Goal: Task Accomplishment & Management: Complete application form

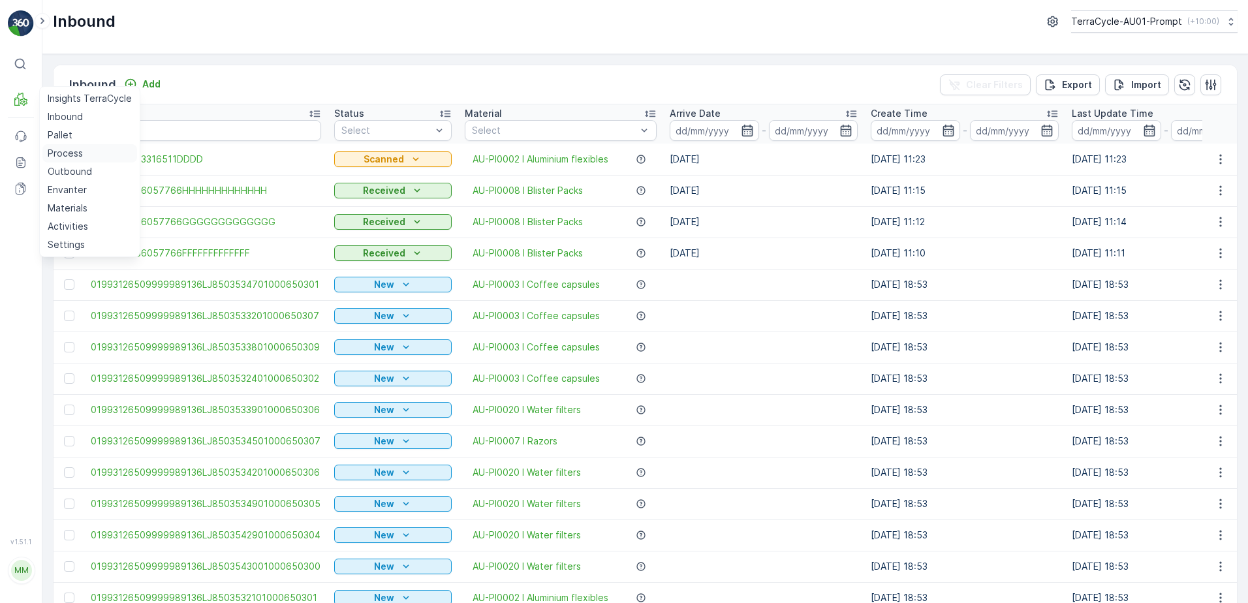
click at [67, 155] on p "Process" at bounding box center [65, 153] width 35 height 13
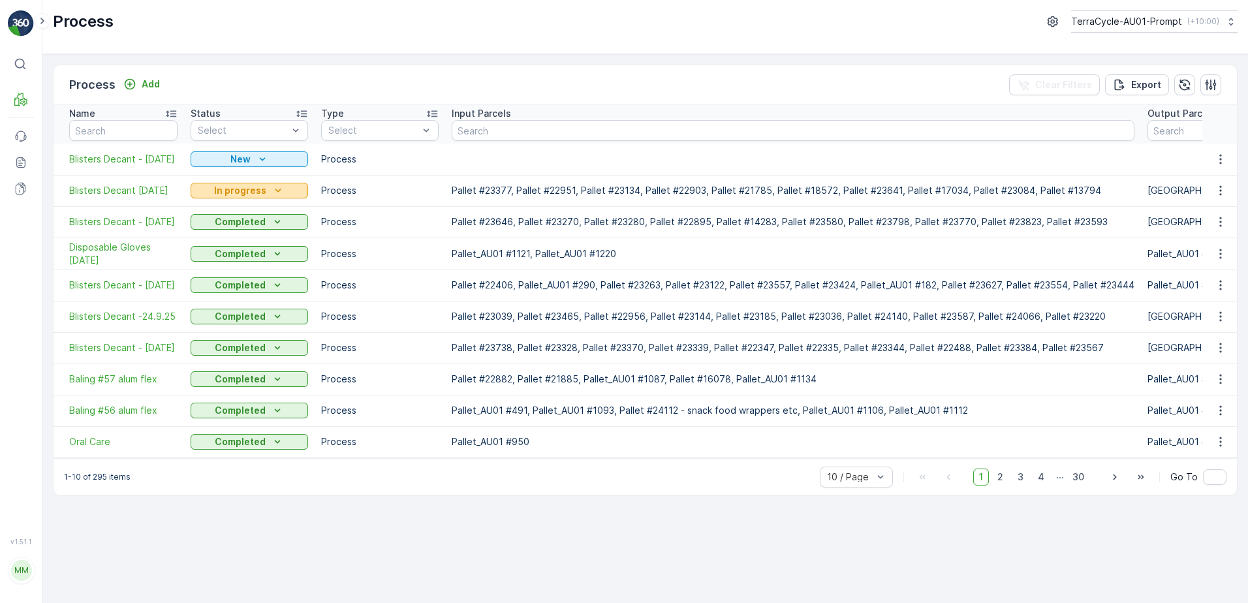
click at [278, 190] on icon "In progress" at bounding box center [278, 190] width 6 height 3
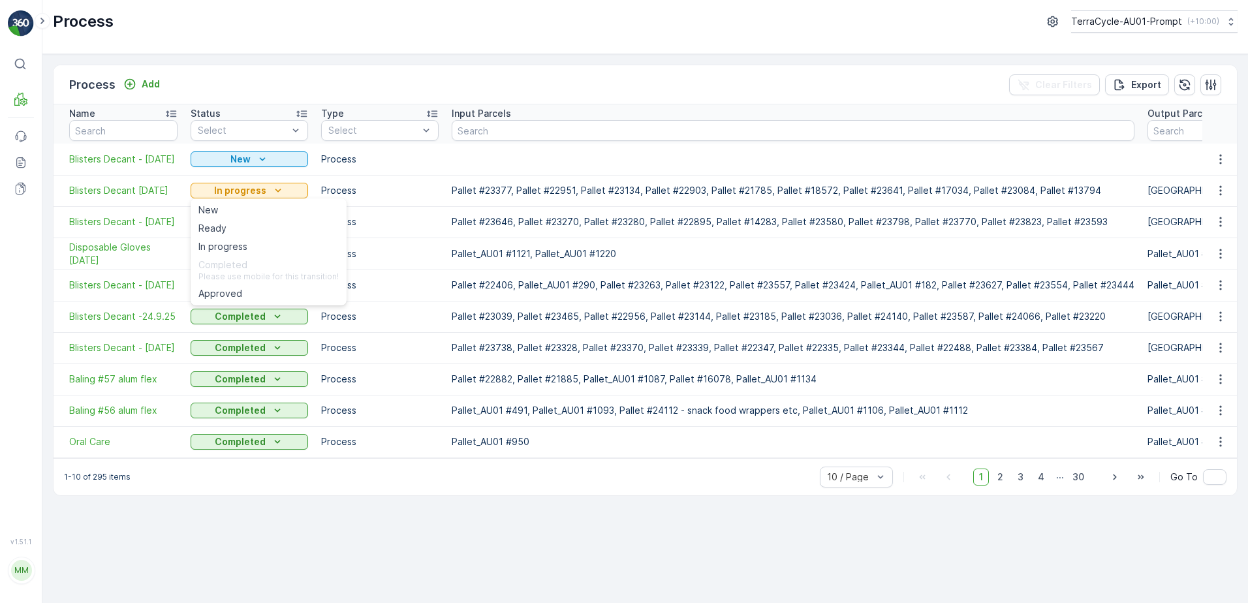
click at [635, 84] on div "Process Add Clear Filters Export" at bounding box center [645, 84] width 1183 height 39
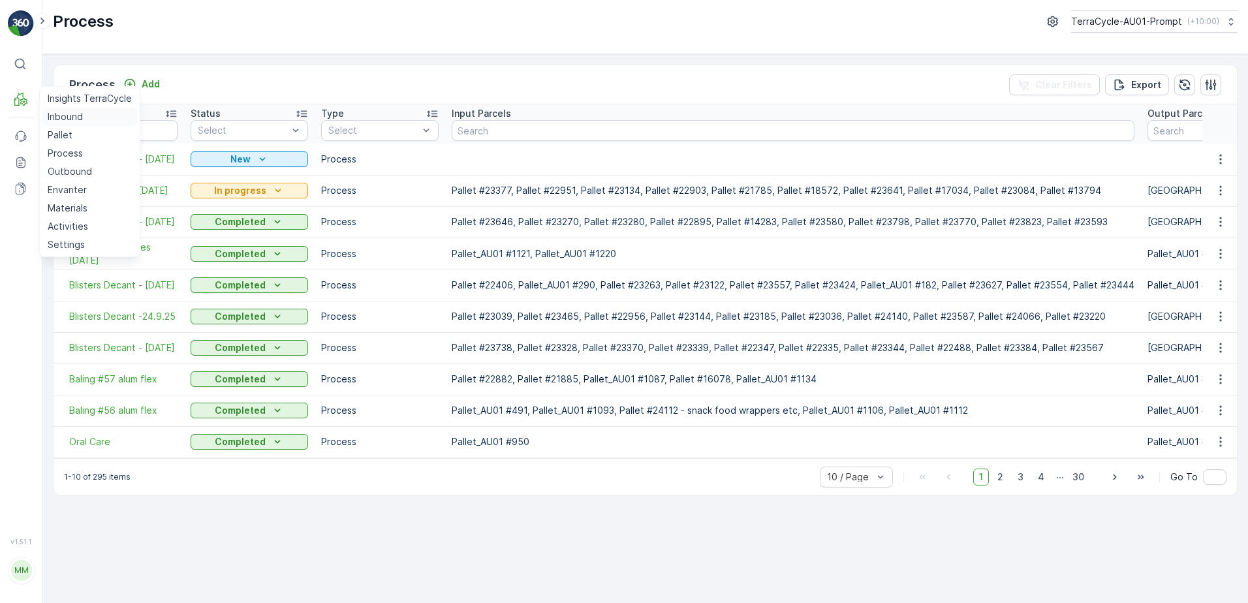
click at [90, 117] on link "Inbound" at bounding box center [89, 117] width 95 height 18
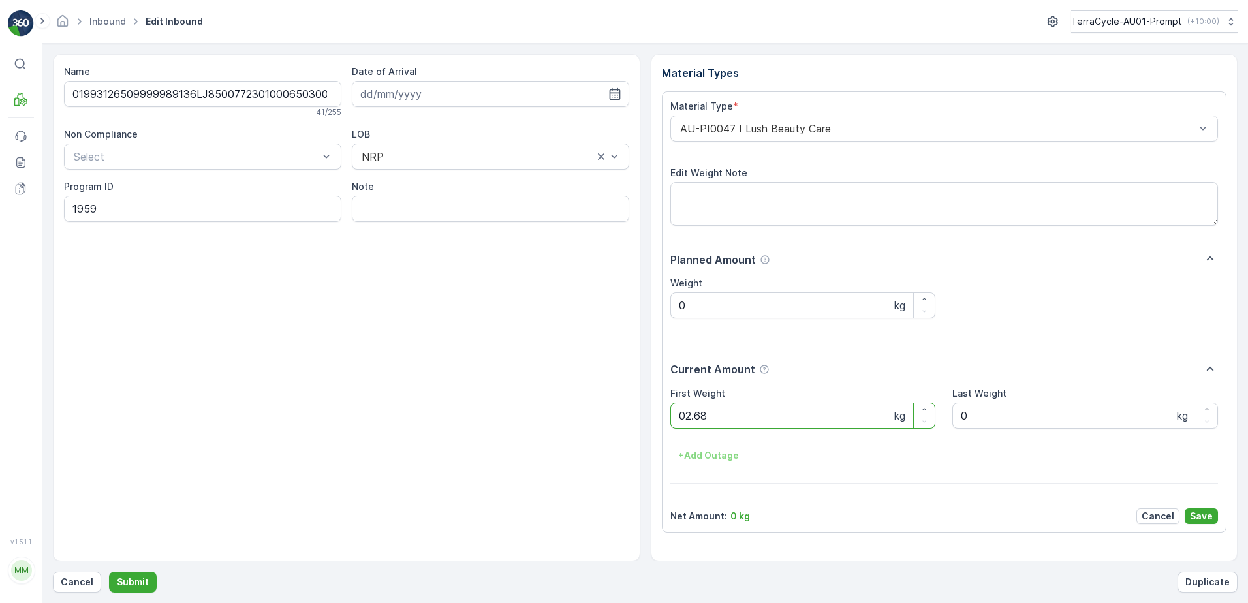
click at [109, 572] on button "Submit" at bounding box center [133, 582] width 48 height 21
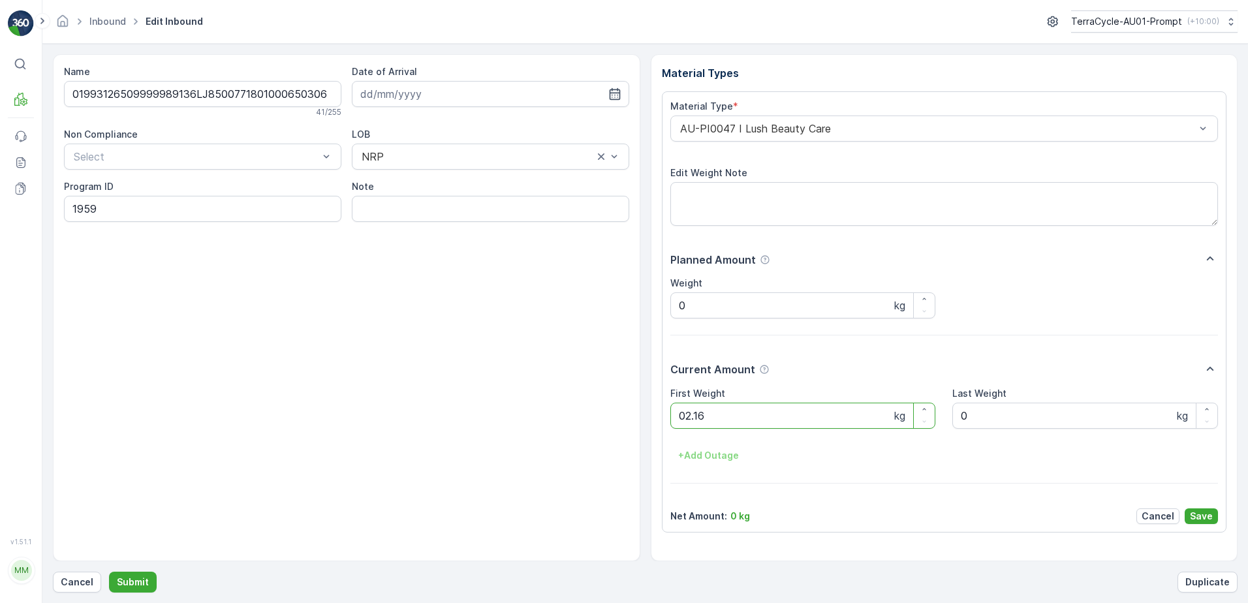
click at [109, 572] on button "Submit" at bounding box center [133, 582] width 48 height 21
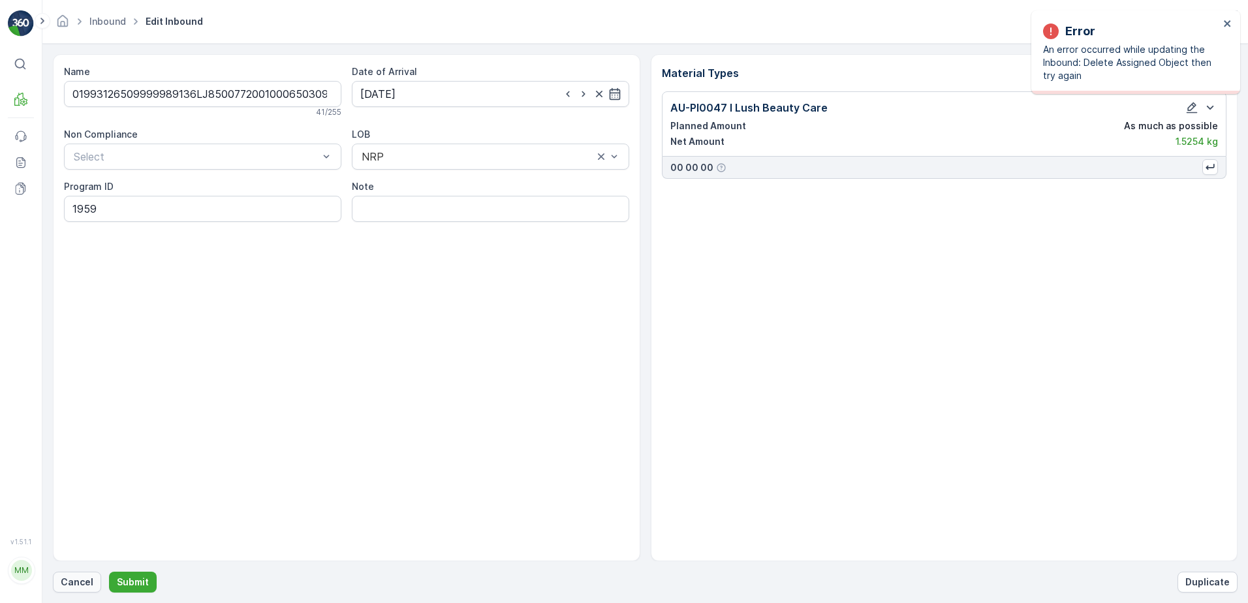
click at [73, 584] on p "Cancel" at bounding box center [77, 581] width 33 height 13
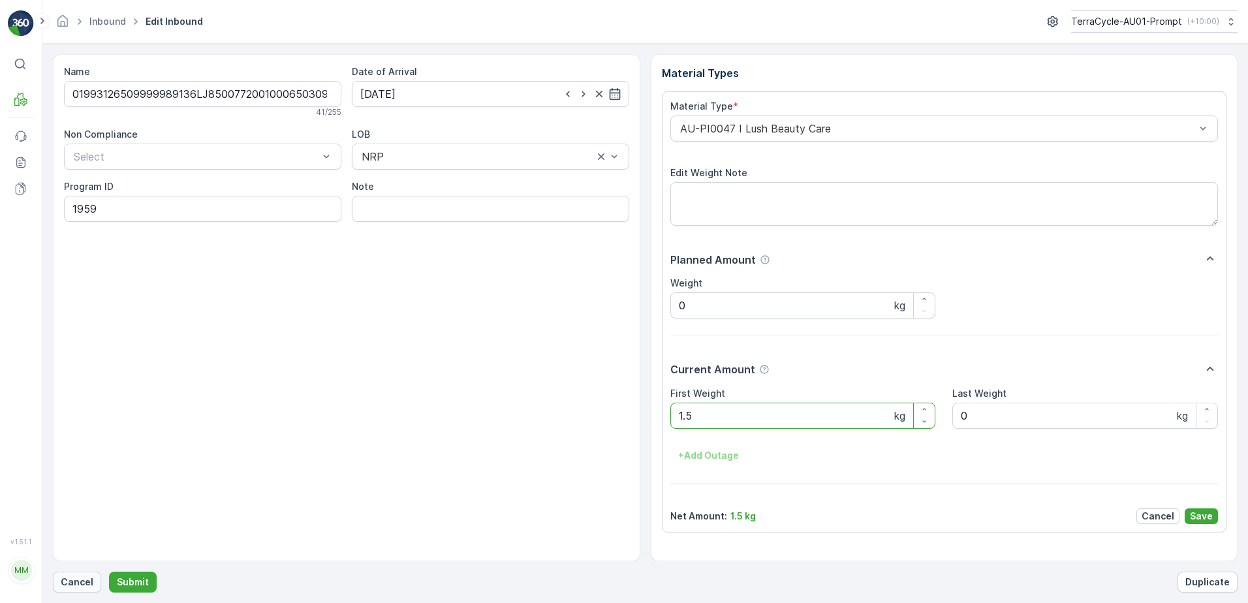
click at [76, 582] on p "Cancel" at bounding box center [77, 581] width 33 height 13
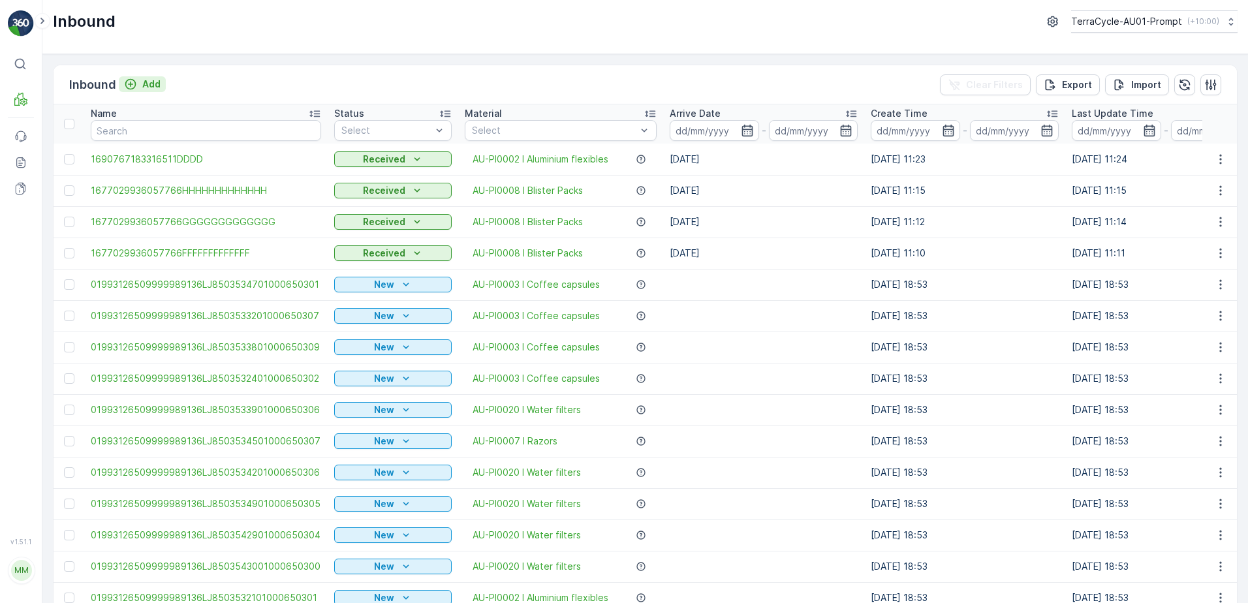
click at [153, 89] on p "Add" at bounding box center [151, 84] width 18 height 13
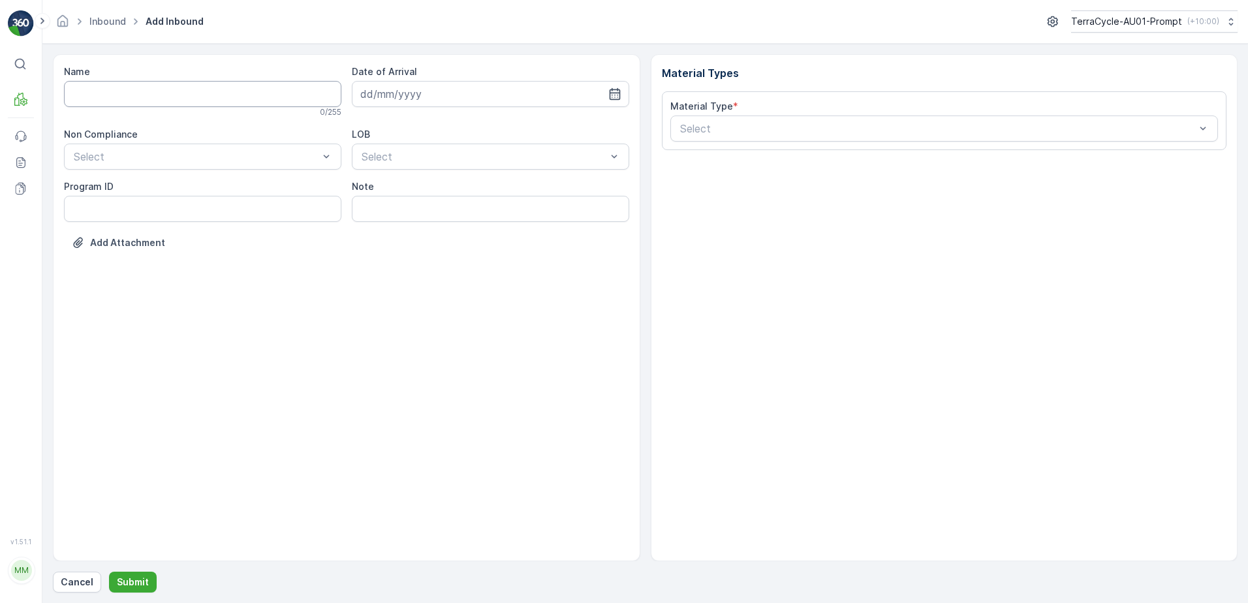
click at [147, 99] on input "Name" at bounding box center [202, 94] width 277 height 26
click at [109, 572] on button "Submit" at bounding box center [133, 582] width 48 height 21
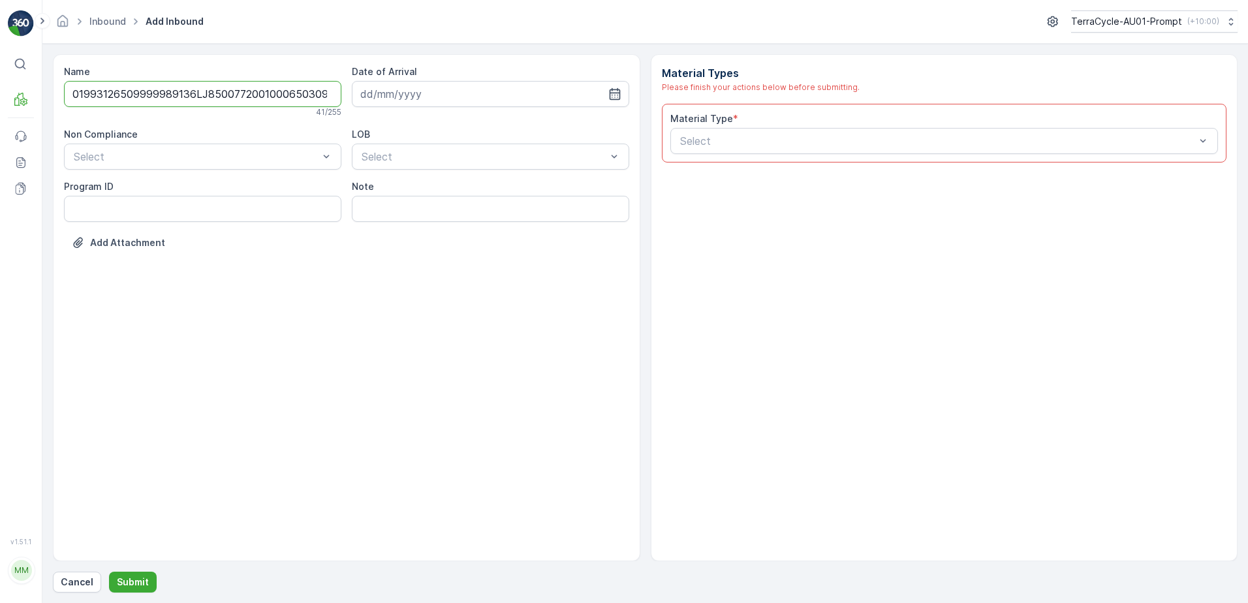
scroll to position [0, 3]
click at [317, 95] on input "01993126509999989136LJ8500772001000650309" at bounding box center [202, 94] width 277 height 26
type input "01993126509999989136LJ8500772001000650309A"
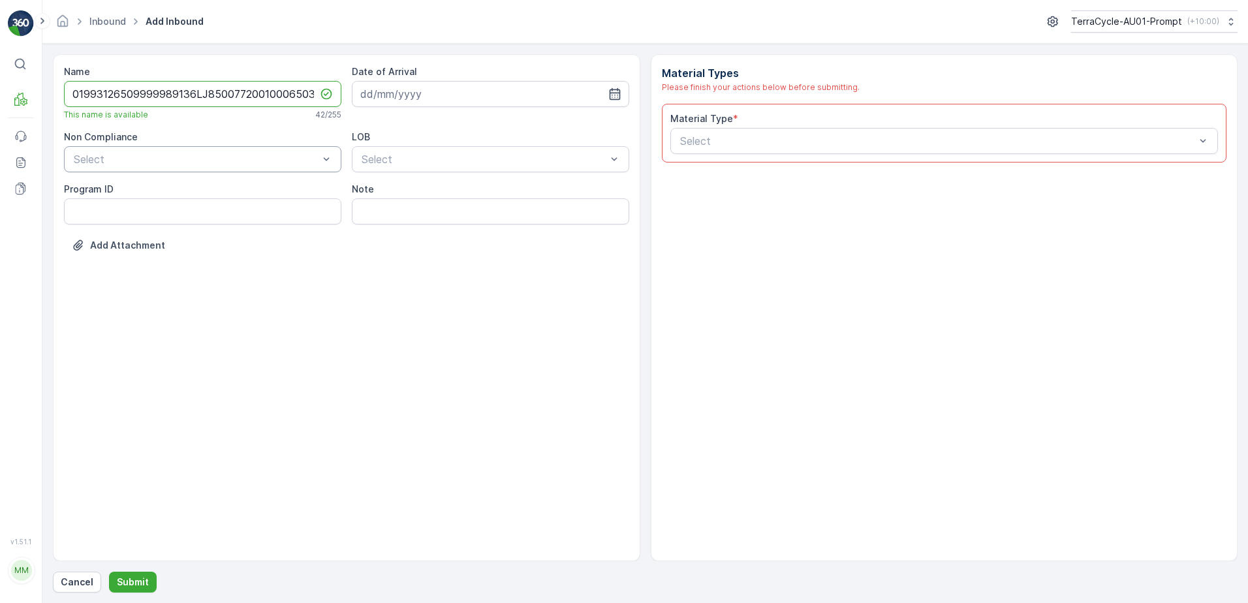
click at [201, 149] on div "Select" at bounding box center [202, 159] width 277 height 26
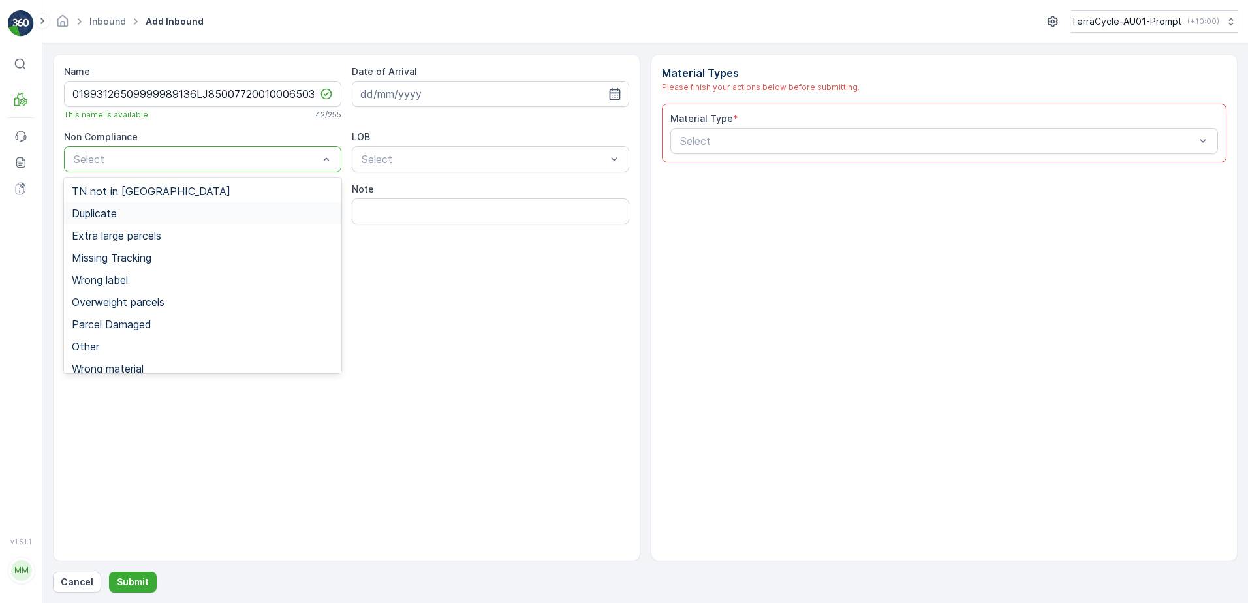
click at [129, 215] on div "Duplicate" at bounding box center [203, 213] width 262 height 12
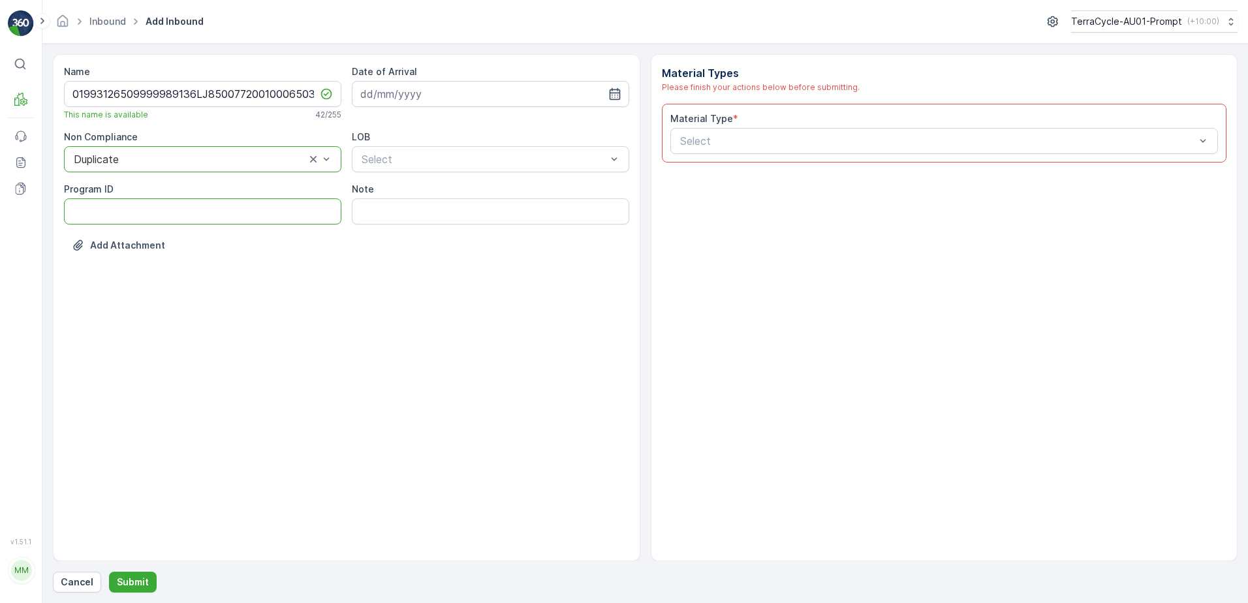
click at [78, 215] on ID "Program ID" at bounding box center [202, 211] width 277 height 26
type ID "1959"
click at [481, 95] on input at bounding box center [490, 94] width 277 height 26
click at [450, 179] on div "1" at bounding box center [444, 176] width 21 height 21
type input "[DATE]"
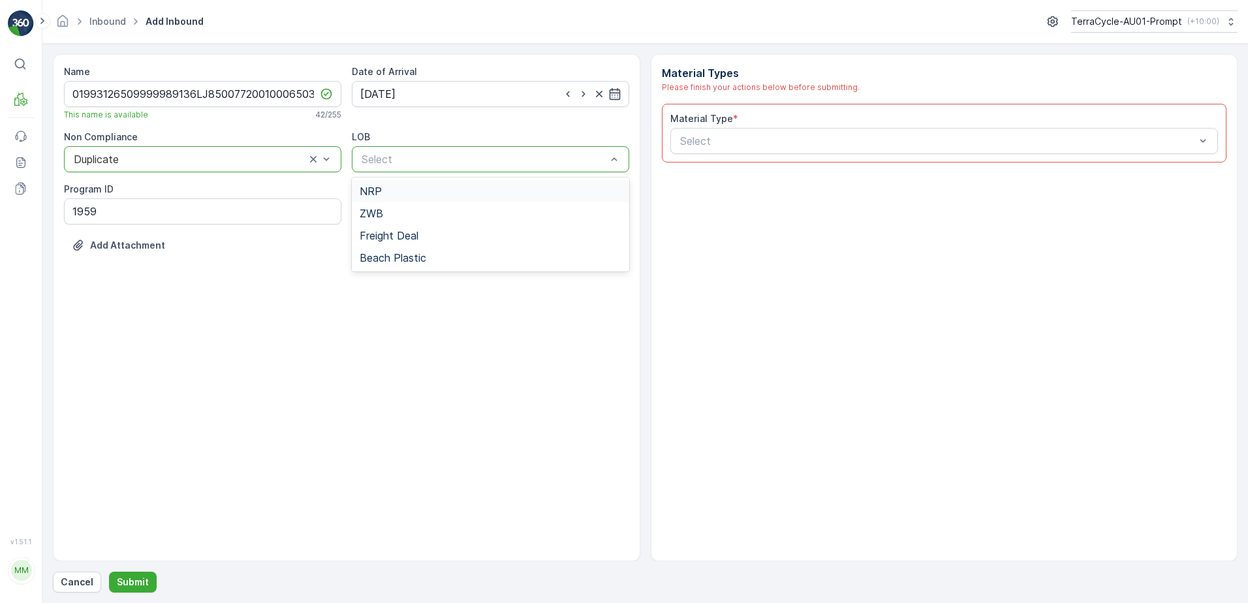
click at [445, 189] on div "NRP" at bounding box center [491, 191] width 262 height 12
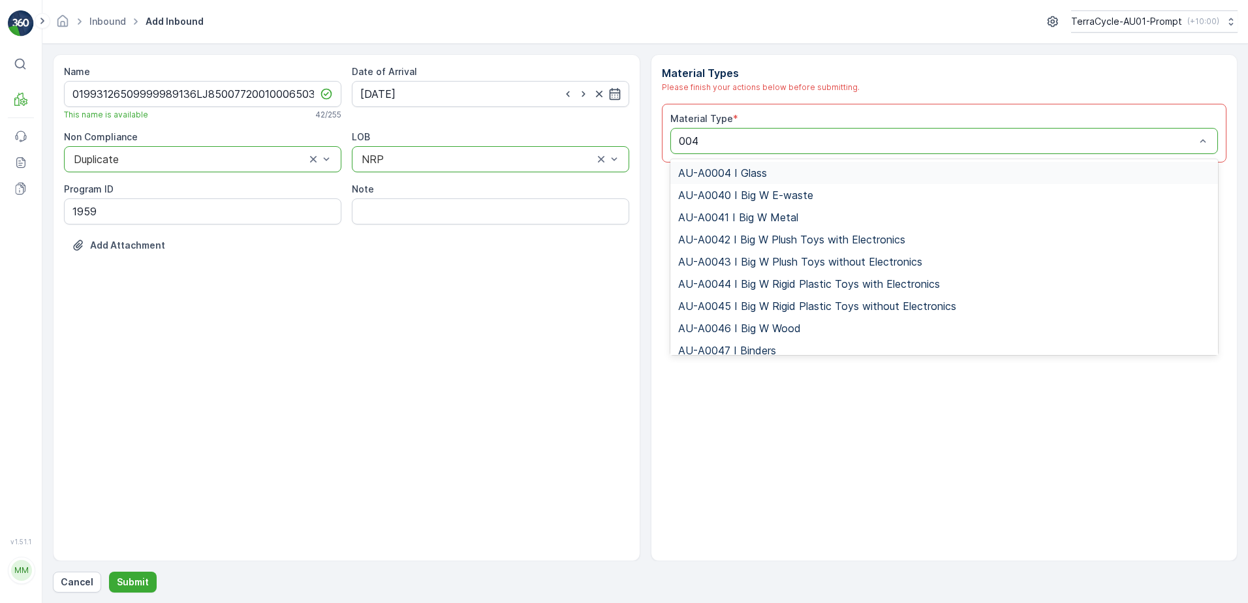
type input "0047"
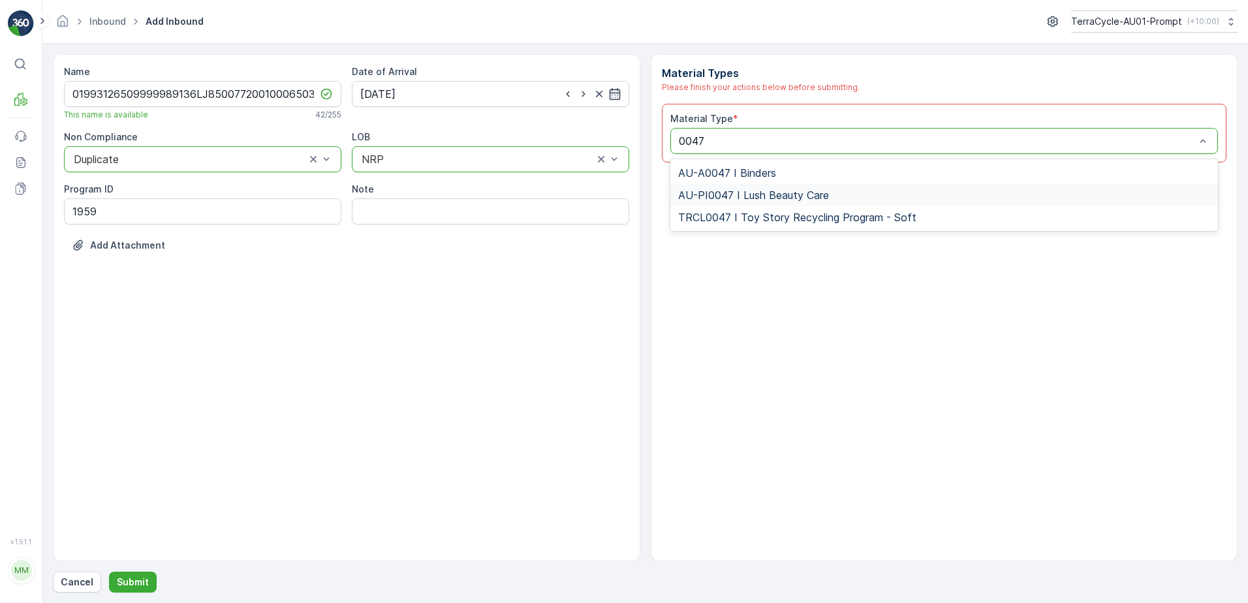
click at [815, 195] on span "AU-PI0047 I Lush Beauty Care" at bounding box center [753, 195] width 151 height 12
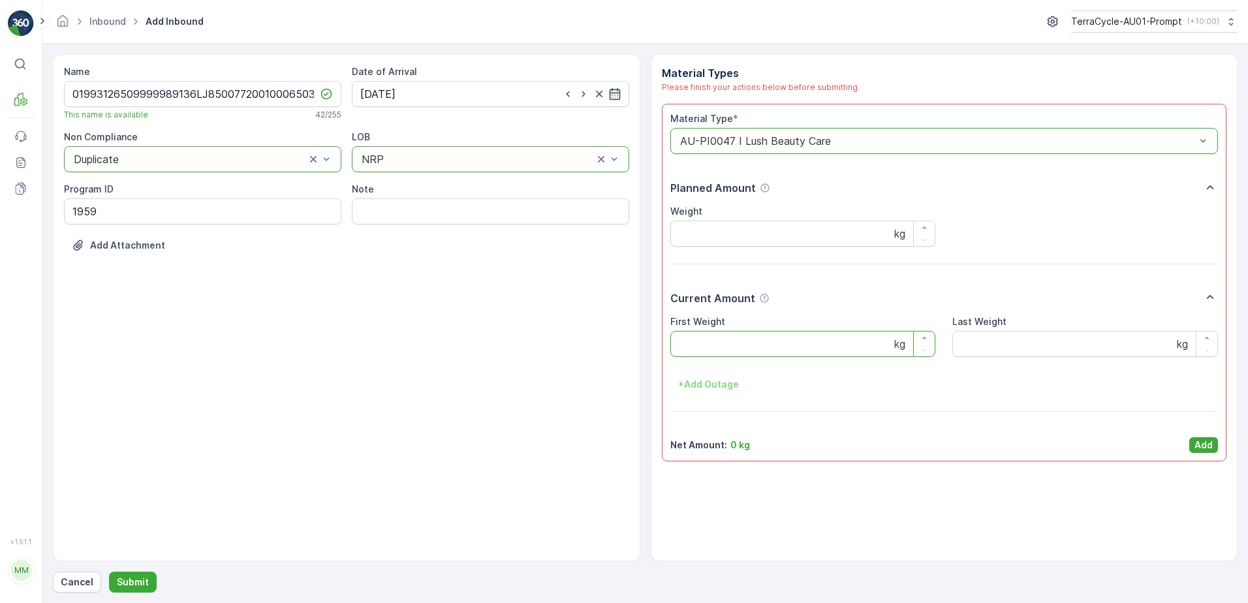
click at [737, 340] on Weight "First Weight" at bounding box center [803, 344] width 266 height 26
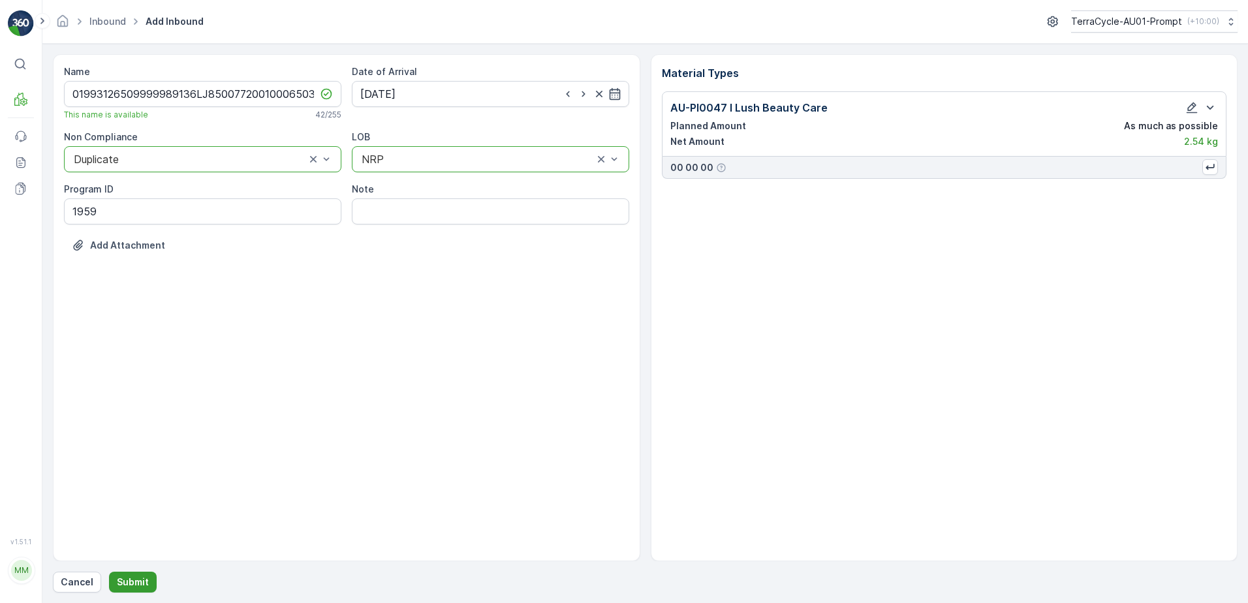
click at [136, 574] on button "Submit" at bounding box center [133, 582] width 48 height 21
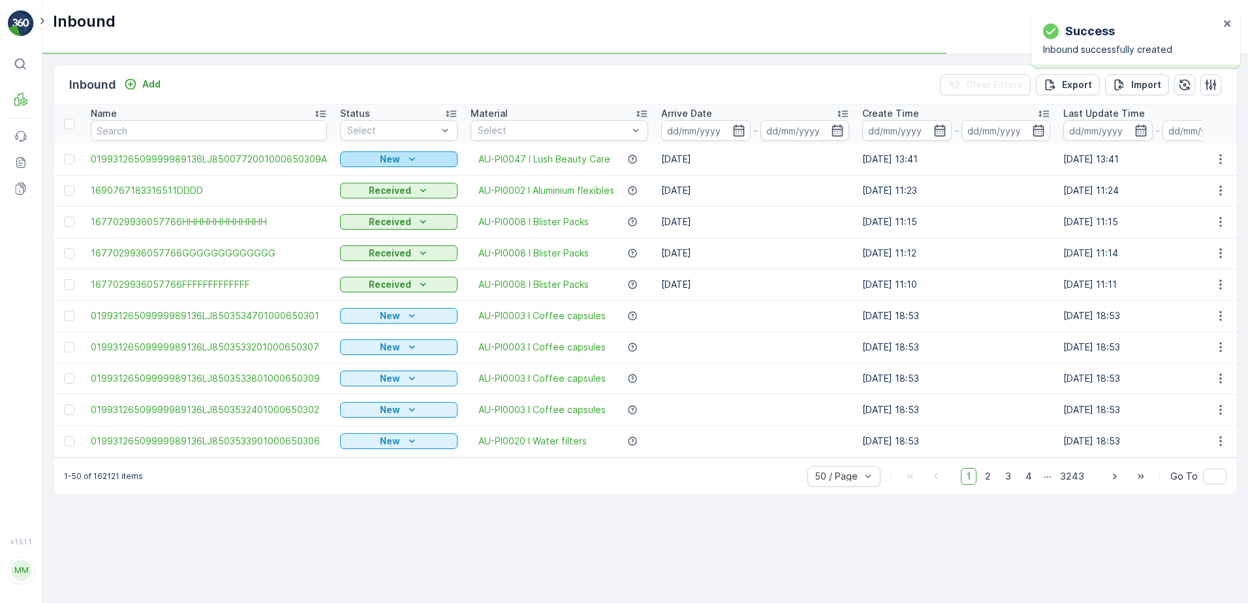
click at [398, 155] on div "New" at bounding box center [398, 159] width 107 height 13
click at [372, 197] on span "Scanned" at bounding box center [362, 197] width 38 height 13
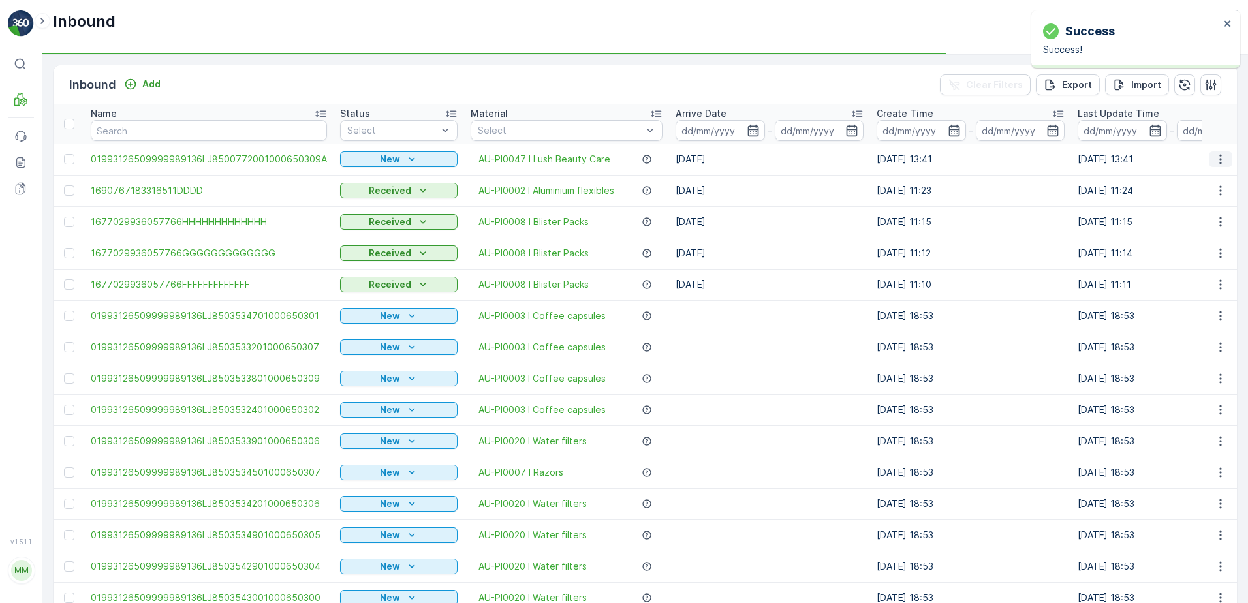
click at [1218, 158] on icon "button" at bounding box center [1220, 159] width 13 height 13
click at [1182, 251] on td "[DATE] 11:14" at bounding box center [1171, 252] width 201 height 31
click at [1214, 156] on icon "button" at bounding box center [1220, 159] width 13 height 13
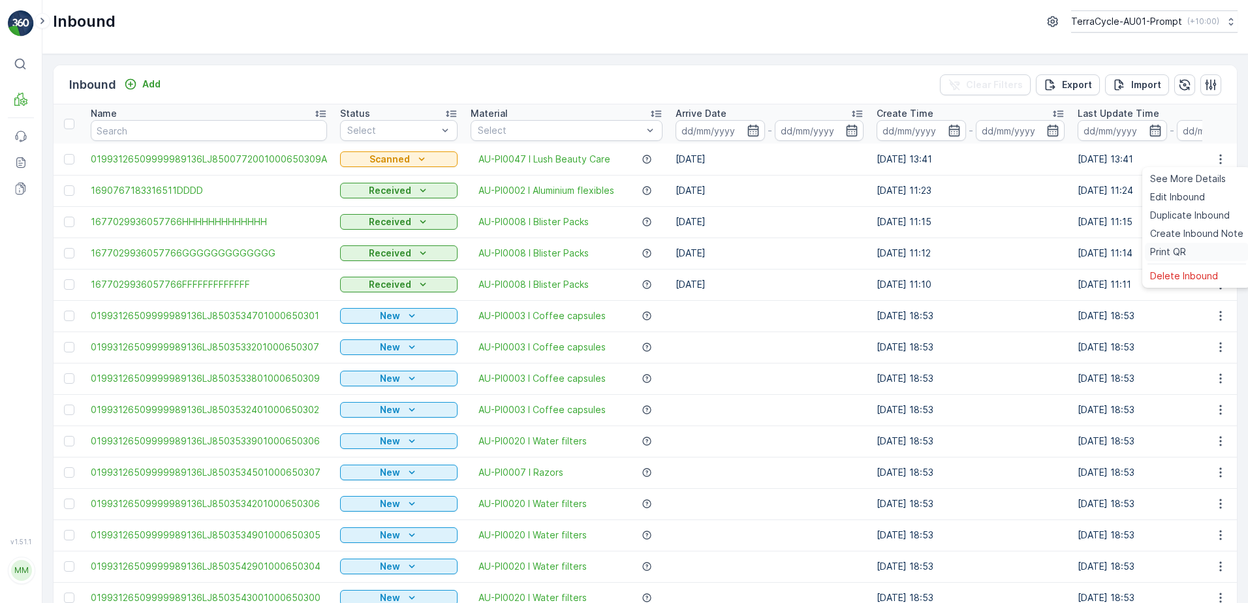
click at [1181, 251] on span "Print QR" at bounding box center [1168, 251] width 36 height 13
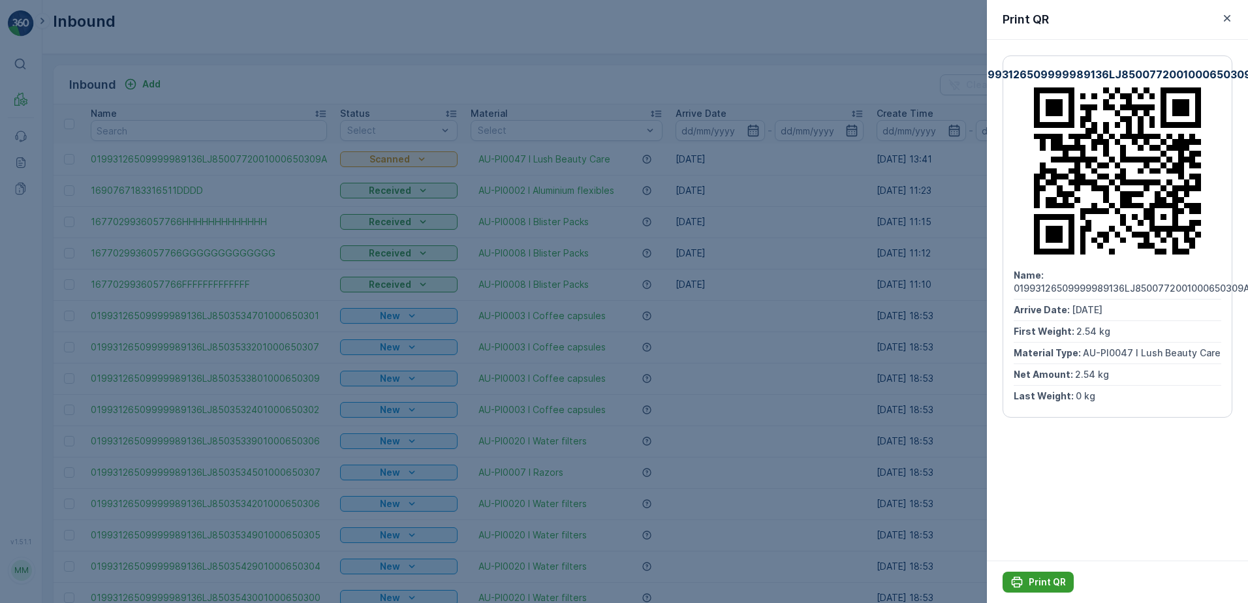
click at [1043, 583] on p "Print QR" at bounding box center [1046, 581] width 37 height 13
click at [1231, 19] on icon "button" at bounding box center [1226, 18] width 13 height 13
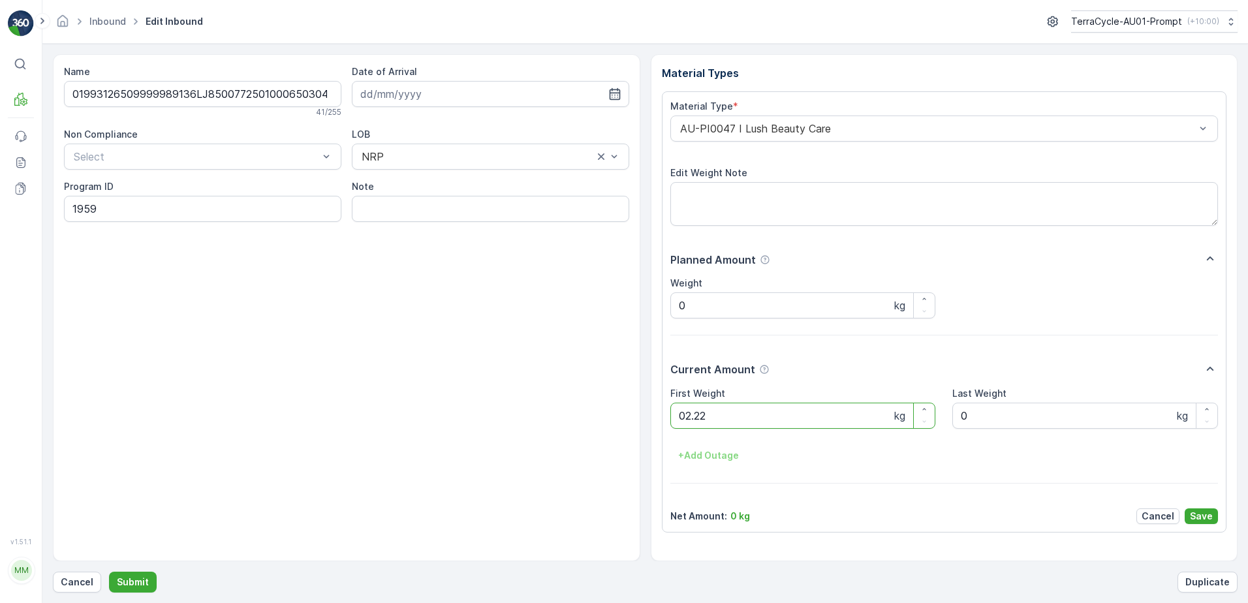
click at [109, 572] on button "Submit" at bounding box center [133, 582] width 48 height 21
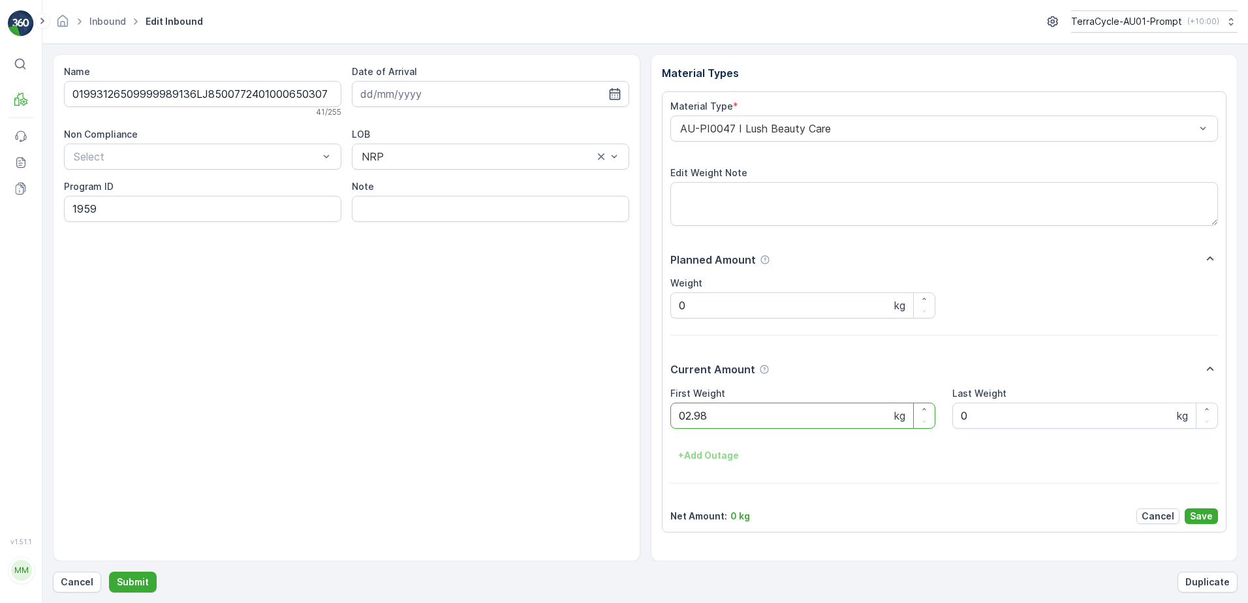
click at [109, 572] on button "Submit" at bounding box center [133, 582] width 48 height 21
